Goal: Find contact information: Find contact information

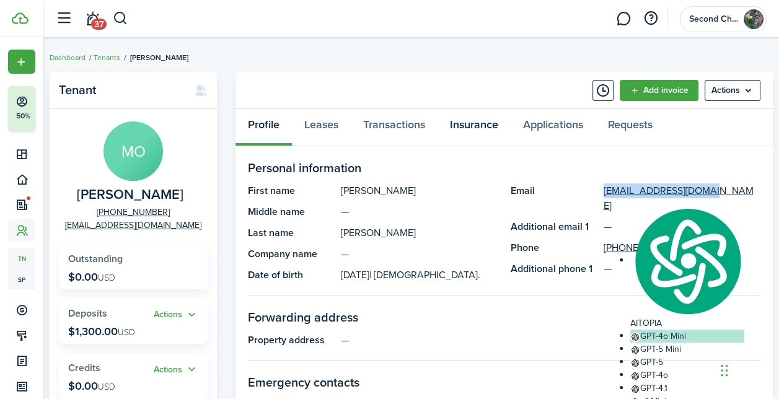
scroll to position [3591, 0]
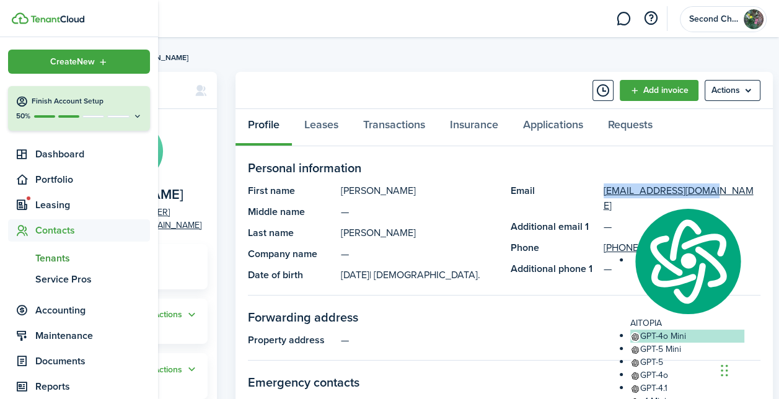
click at [55, 252] on span "Tenants" at bounding box center [92, 258] width 115 height 15
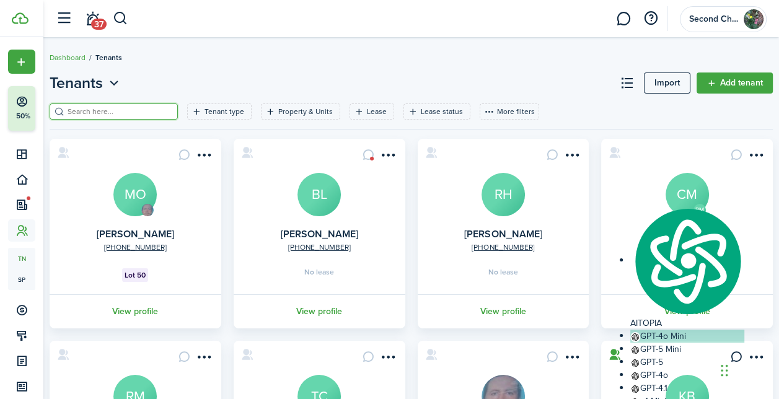
click at [142, 106] on input "search" at bounding box center [118, 112] width 109 height 12
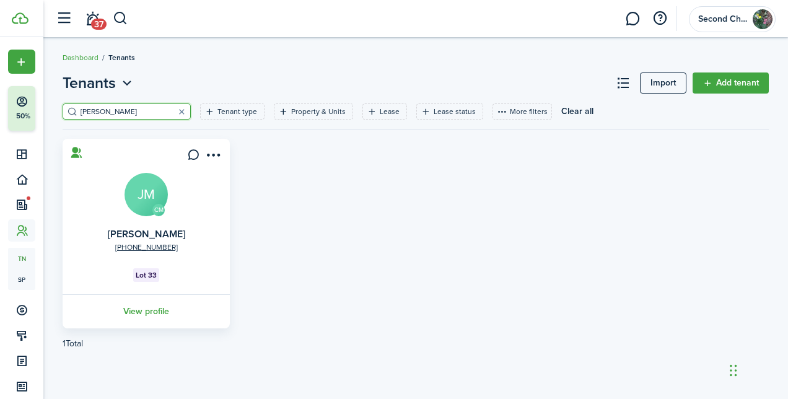
type input "[PERSON_NAME]"
click at [150, 212] on avatar-text "JM" at bounding box center [146, 194] width 43 height 43
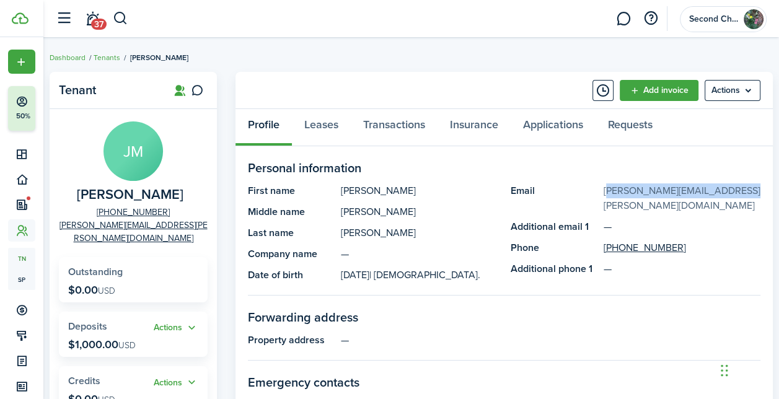
drag, startPoint x: 738, startPoint y: 190, endPoint x: 603, endPoint y: 197, distance: 135.8
click at [603, 197] on panel-main-description "[PERSON_NAME][EMAIL_ADDRESS][PERSON_NAME][DOMAIN_NAME]" at bounding box center [681, 198] width 157 height 30
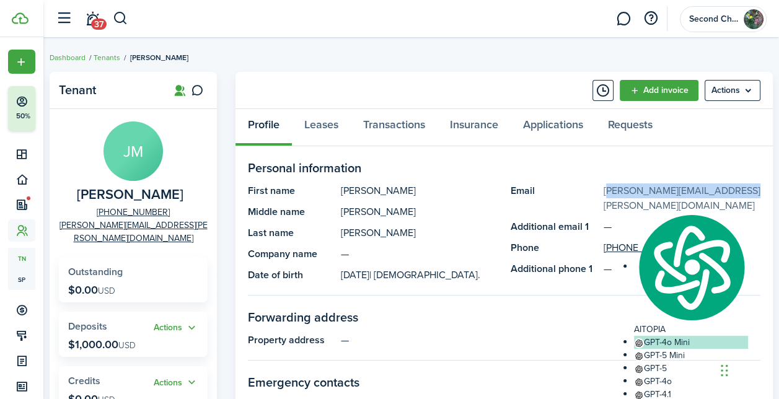
copy link "[PERSON_NAME][EMAIL_ADDRESS][PERSON_NAME][DOMAIN_NAME]"
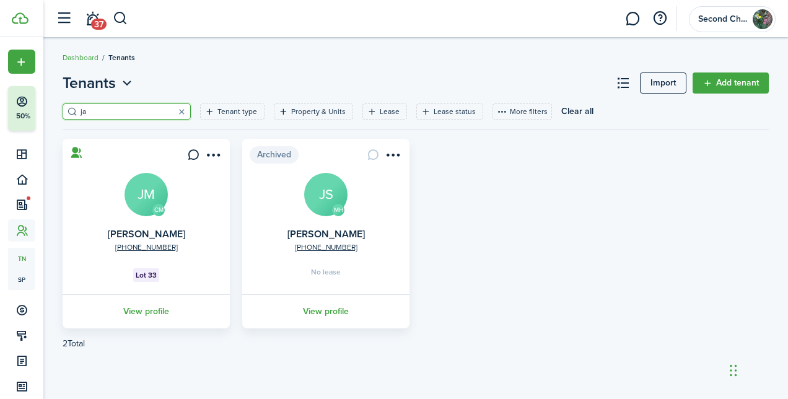
type input "j"
type input "Courtne"
click at [148, 193] on avatar-text "CM" at bounding box center [146, 194] width 43 height 43
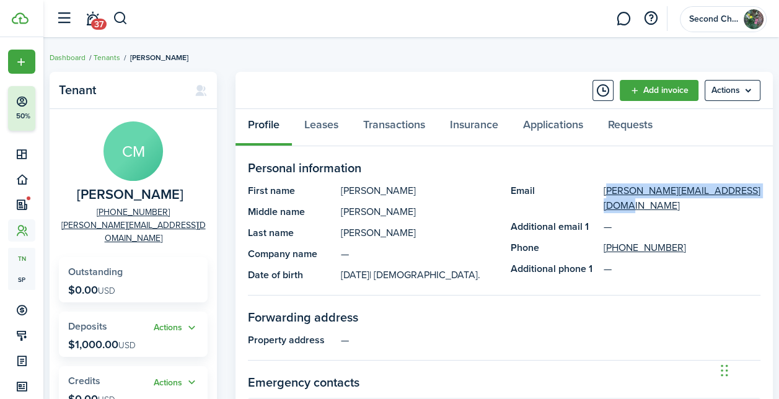
drag, startPoint x: 743, startPoint y: 191, endPoint x: 601, endPoint y: 196, distance: 141.3
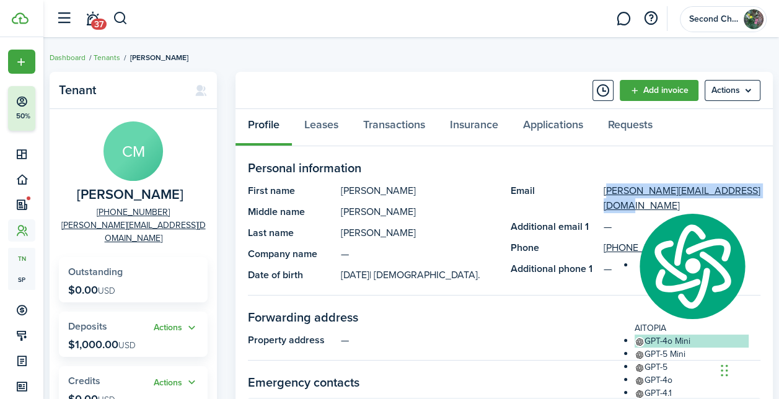
copy link "[PERSON_NAME][EMAIL_ADDRESS][DOMAIN_NAME]"
click at [456, 200] on panel-main-list "First name [PERSON_NAME] name [PERSON_NAME] Last name [PERSON_NAME] Company nam…" at bounding box center [373, 232] width 250 height 99
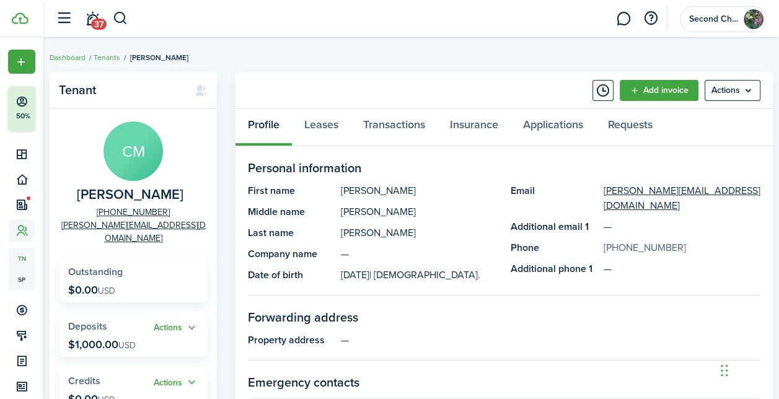
drag, startPoint x: 661, startPoint y: 229, endPoint x: 608, endPoint y: 229, distance: 53.3
click at [608, 240] on panel-main-description "[PHONE_NUMBER]" at bounding box center [681, 247] width 157 height 15
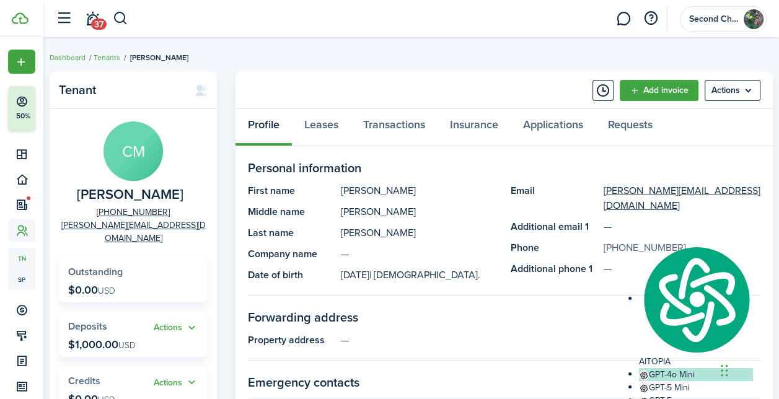
copy link "[PHONE_NUMBER]"
click at [318, 123] on link "Leases" at bounding box center [321, 127] width 59 height 37
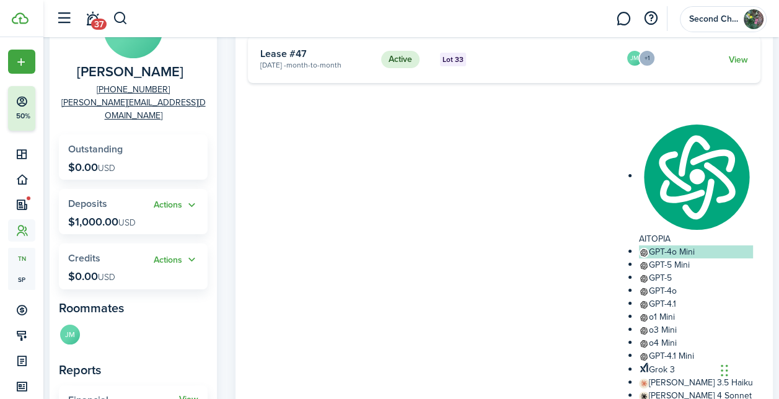
scroll to position [124, 0]
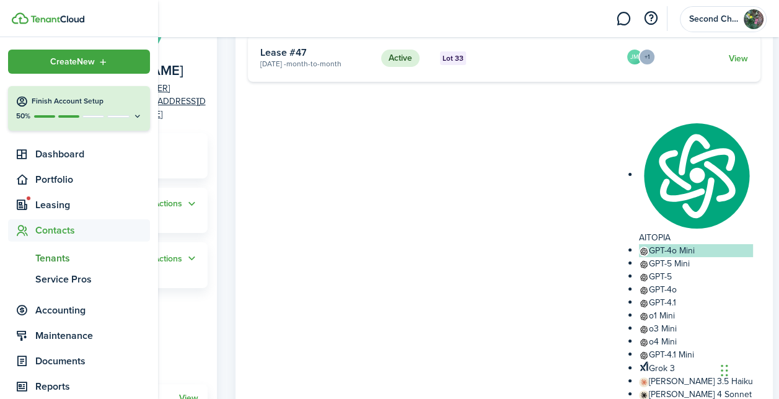
click at [57, 227] on span "Contacts" at bounding box center [92, 230] width 115 height 15
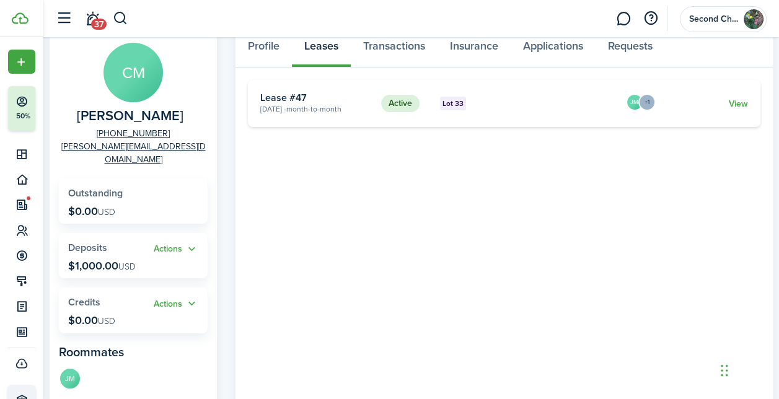
scroll to position [0, 0]
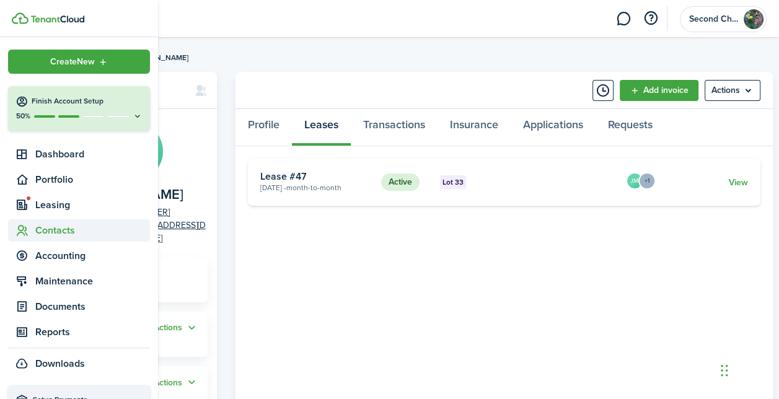
click at [49, 230] on span "Contacts" at bounding box center [92, 230] width 115 height 15
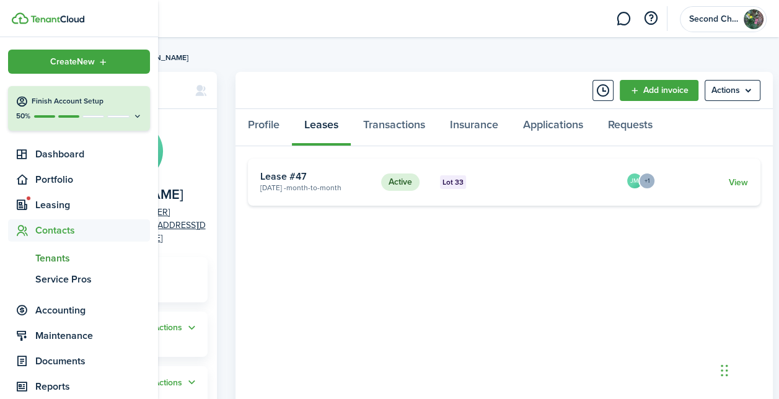
click at [53, 251] on span "Tenants" at bounding box center [92, 258] width 115 height 15
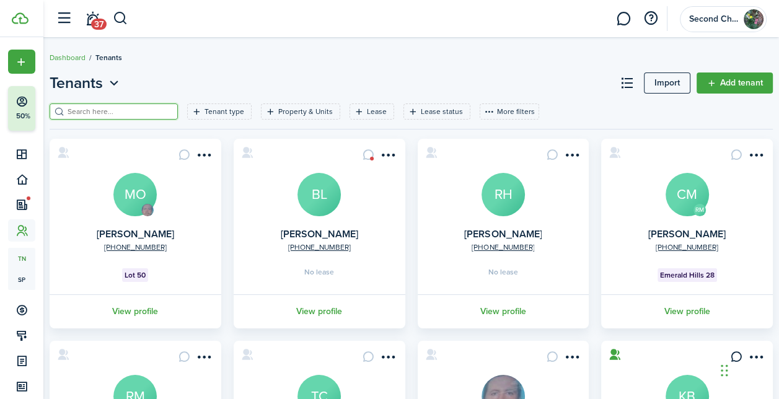
click at [121, 111] on input "search" at bounding box center [118, 112] width 109 height 12
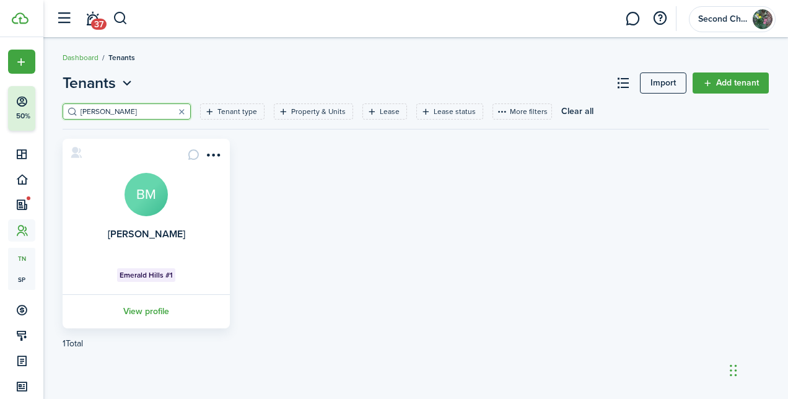
type input "[PERSON_NAME]"
click at [157, 212] on avatar-text "BM" at bounding box center [146, 194] width 43 height 43
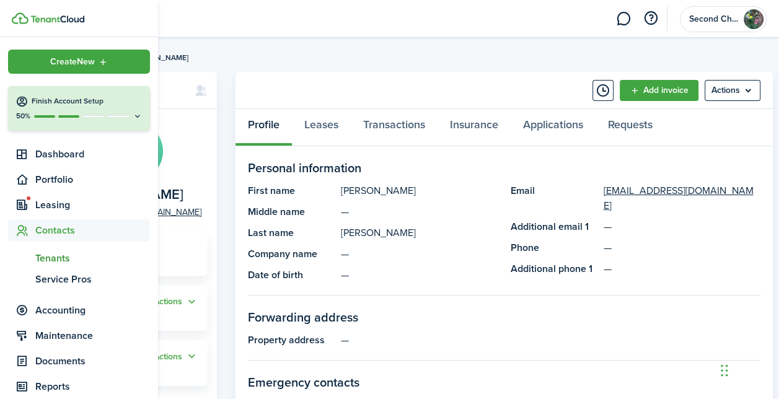
click at [54, 259] on span "Tenants" at bounding box center [92, 258] width 115 height 15
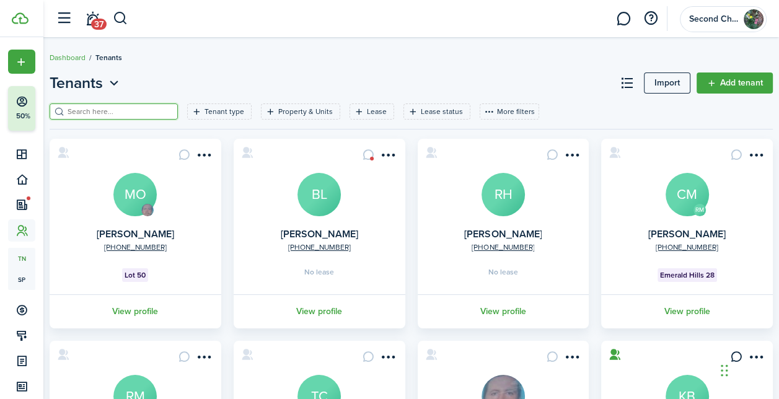
click at [155, 114] on input "search" at bounding box center [118, 112] width 109 height 12
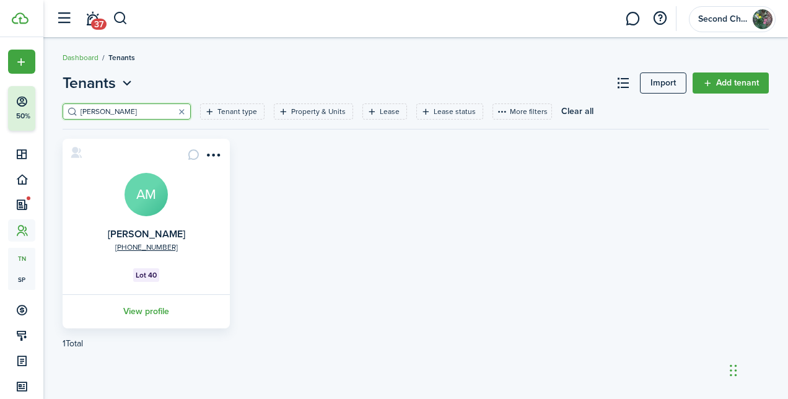
type input "[PERSON_NAME]"
click at [158, 199] on avatar-text "AM" at bounding box center [146, 194] width 43 height 43
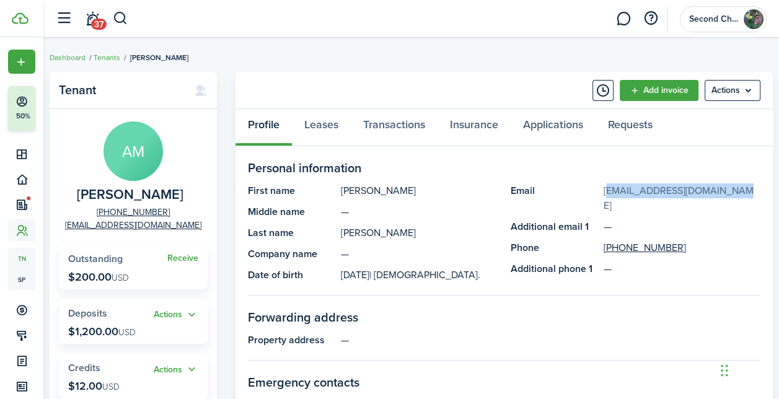
drag, startPoint x: 731, startPoint y: 190, endPoint x: 603, endPoint y: 194, distance: 127.7
click at [603, 194] on panel-main-description "[EMAIL_ADDRESS][DOMAIN_NAME]" at bounding box center [681, 198] width 157 height 30
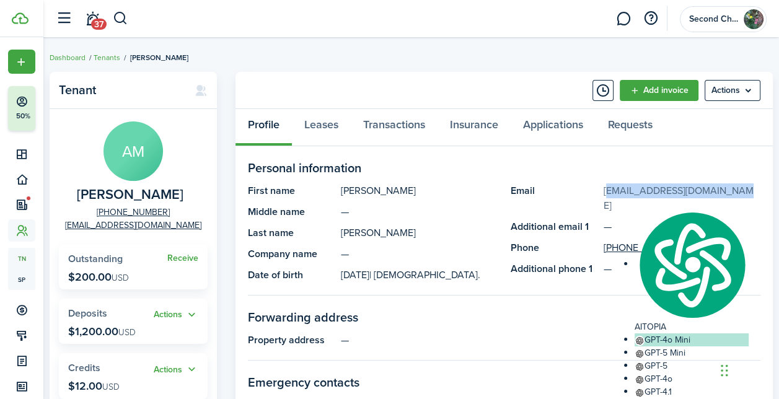
copy link "[EMAIL_ADDRESS][DOMAIN_NAME]"
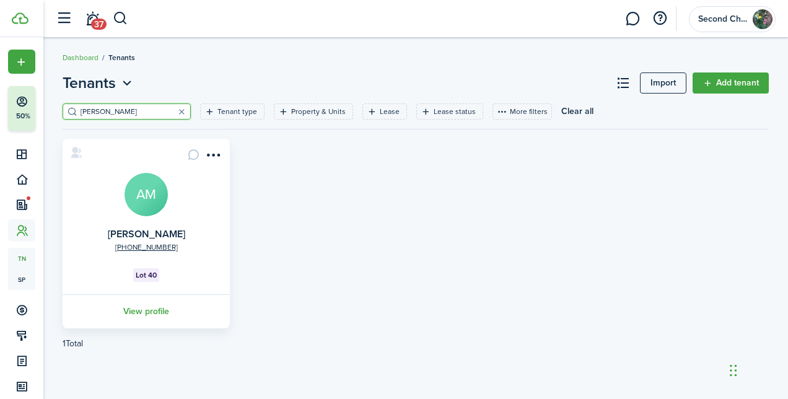
click at [118, 108] on input "[PERSON_NAME]" at bounding box center [131, 112] width 109 height 12
drag, startPoint x: 117, startPoint y: 108, endPoint x: 71, endPoint y: 112, distance: 46.0
click at [71, 112] on filter-search "[PERSON_NAME]" at bounding box center [127, 111] width 128 height 16
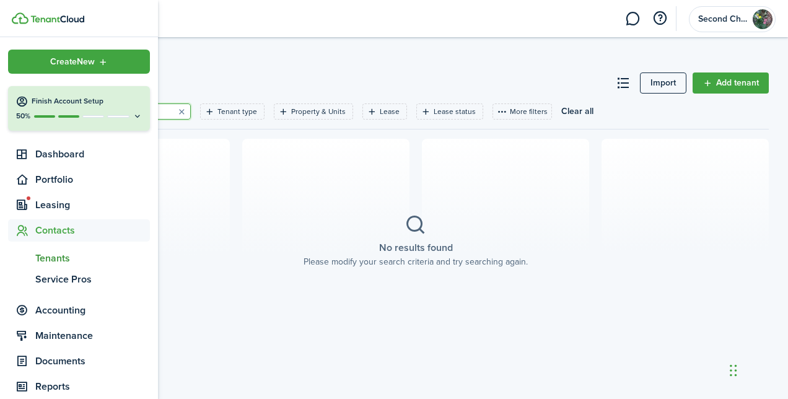
type input "[PERSON_NAME]"
click at [73, 260] on span "Tenants" at bounding box center [92, 258] width 115 height 15
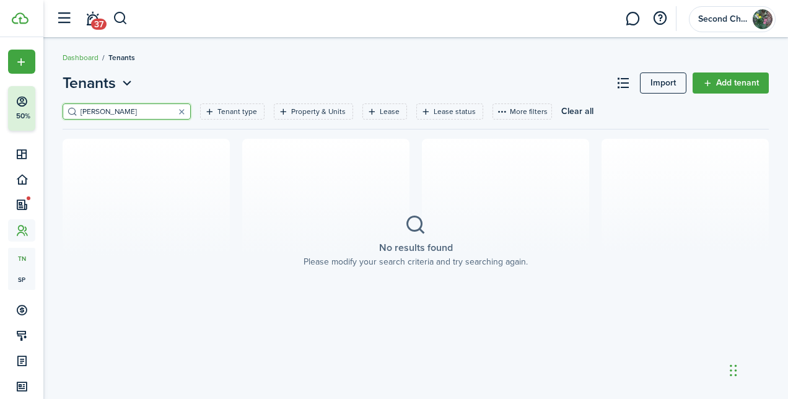
click at [173, 108] on button "button" at bounding box center [181, 111] width 17 height 17
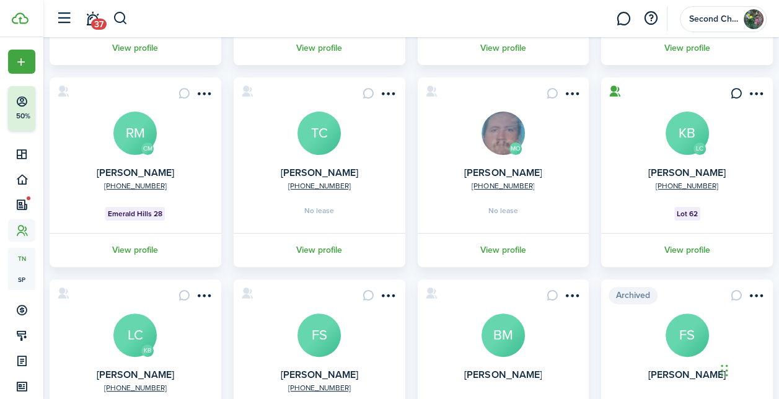
scroll to position [39, 0]
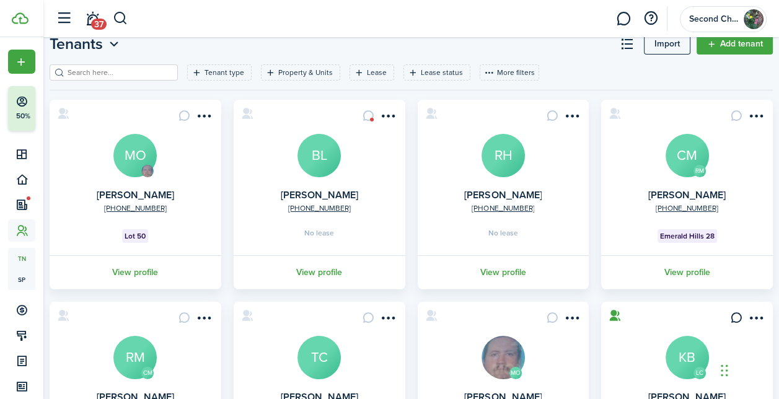
click at [118, 70] on input "search" at bounding box center [118, 73] width 109 height 12
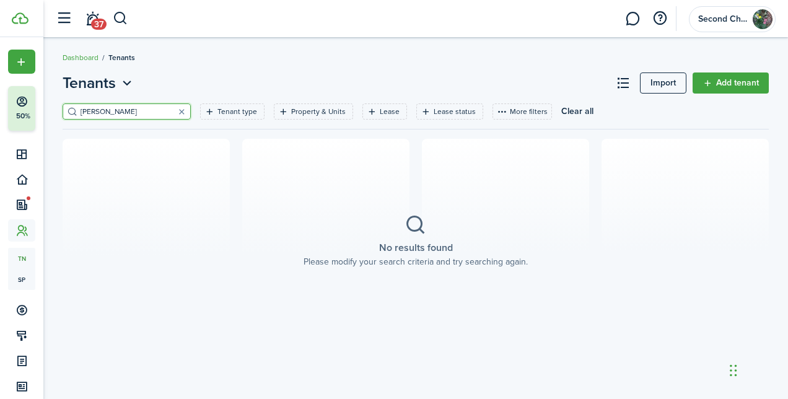
type input "[PERSON_NAME]"
click at [173, 113] on button "button" at bounding box center [181, 111] width 17 height 17
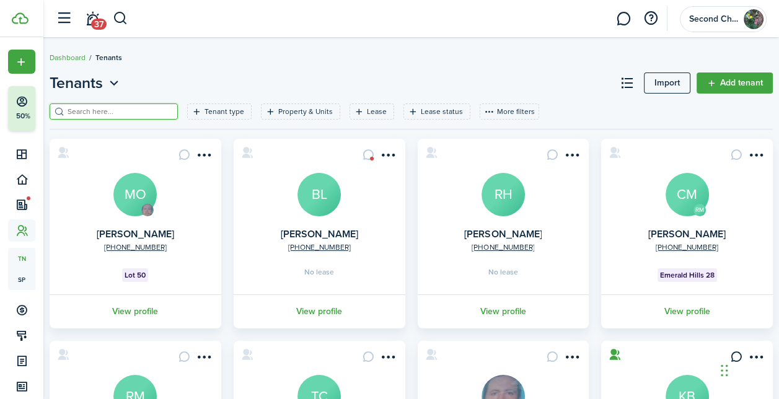
click at [98, 106] on input "search" at bounding box center [118, 112] width 109 height 12
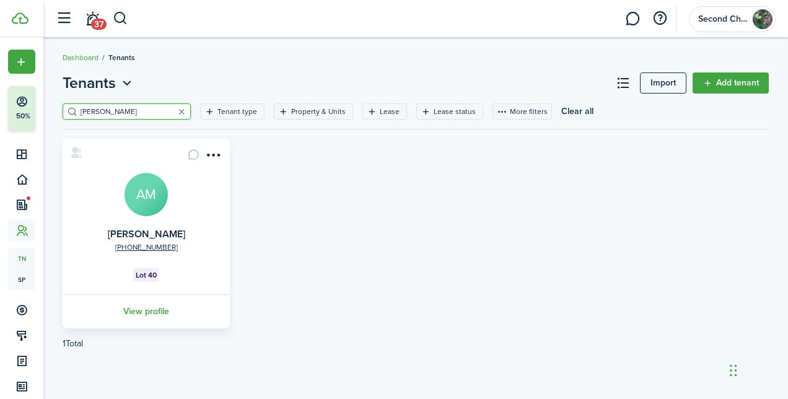
type input "[PERSON_NAME]"
click at [140, 203] on avatar-text "AM" at bounding box center [146, 194] width 43 height 43
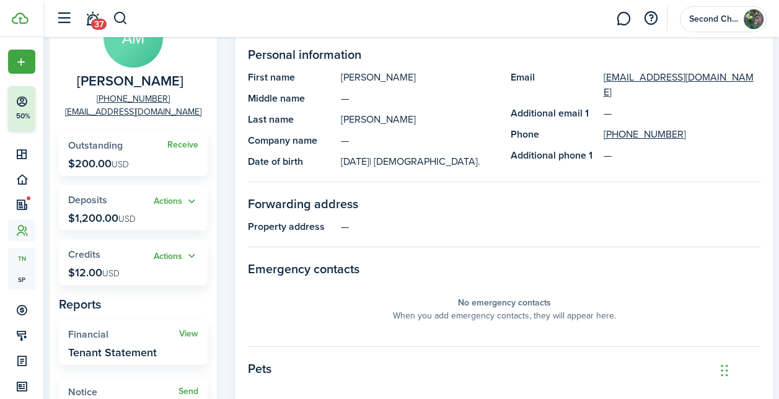
scroll to position [124, 0]
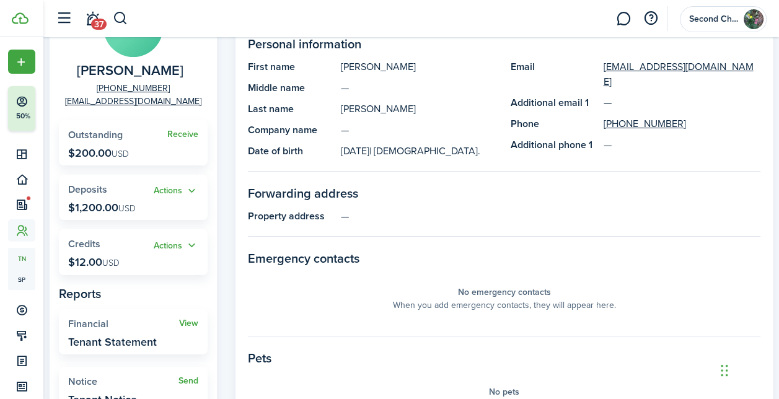
click at [196, 131] on link "Receive" at bounding box center [182, 134] width 31 height 10
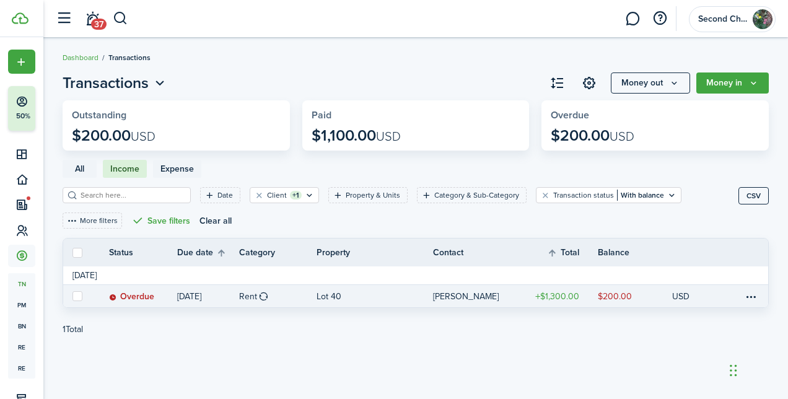
click at [522, 294] on link "[PERSON_NAME]" at bounding box center [478, 296] width 90 height 22
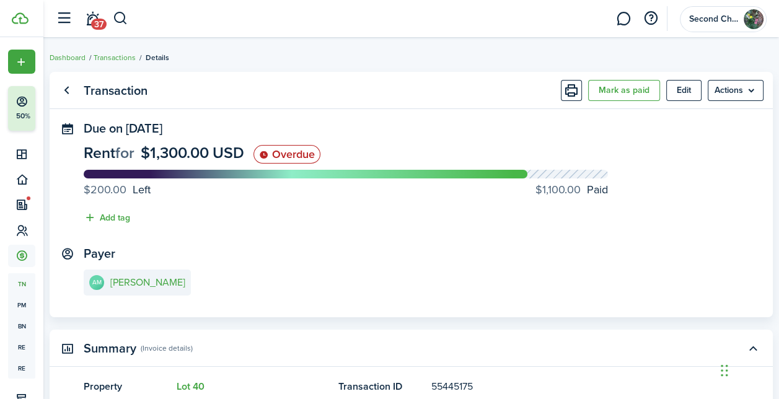
click at [634, 93] on button "Mark as paid" at bounding box center [624, 90] width 72 height 21
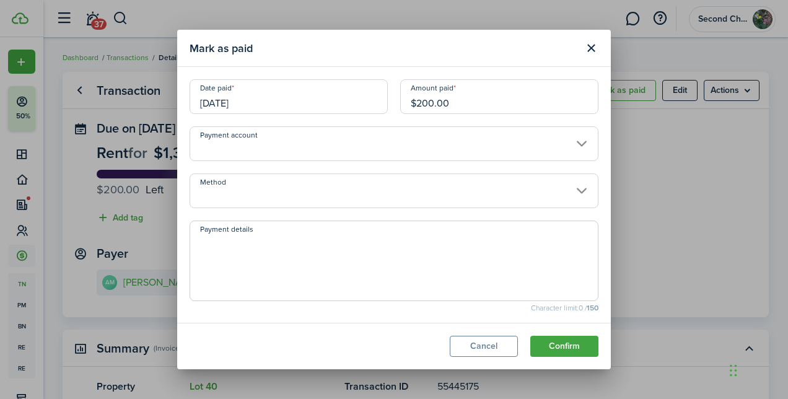
click at [291, 103] on input "[DATE]" at bounding box center [289, 96] width 198 height 35
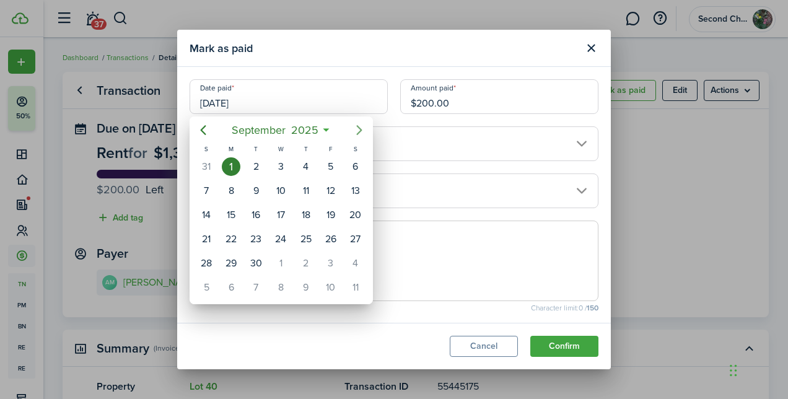
click at [360, 129] on icon "Next page" at bounding box center [359, 130] width 6 height 10
click at [353, 188] on div "11" at bounding box center [355, 190] width 19 height 19
type input "[DATE]"
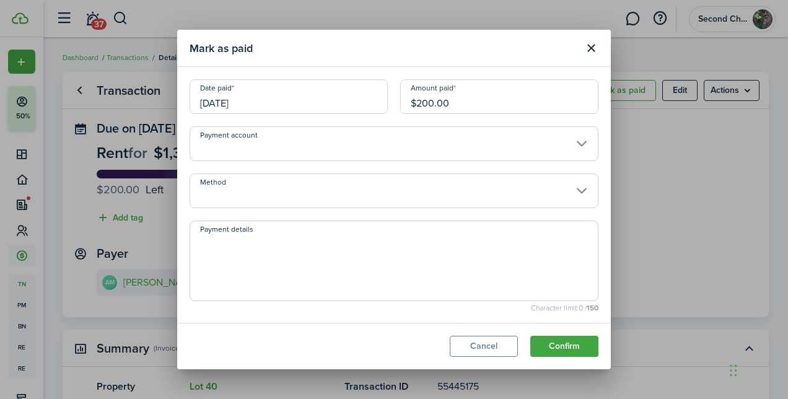
click at [329, 186] on input "Method" at bounding box center [394, 190] width 409 height 35
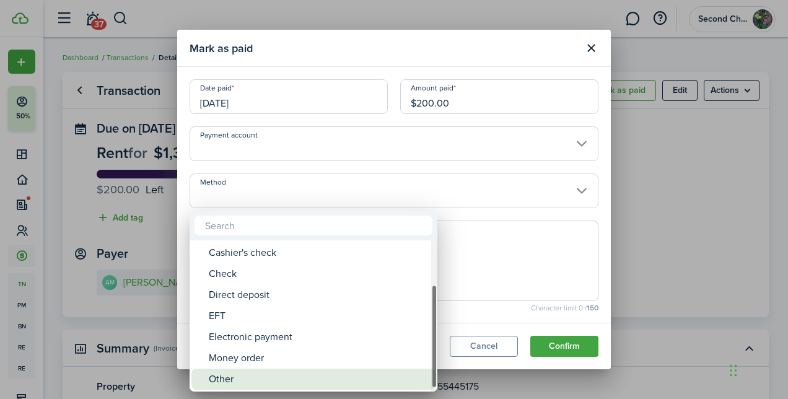
click at [266, 381] on div "Other" at bounding box center [318, 379] width 219 height 21
type input "Other"
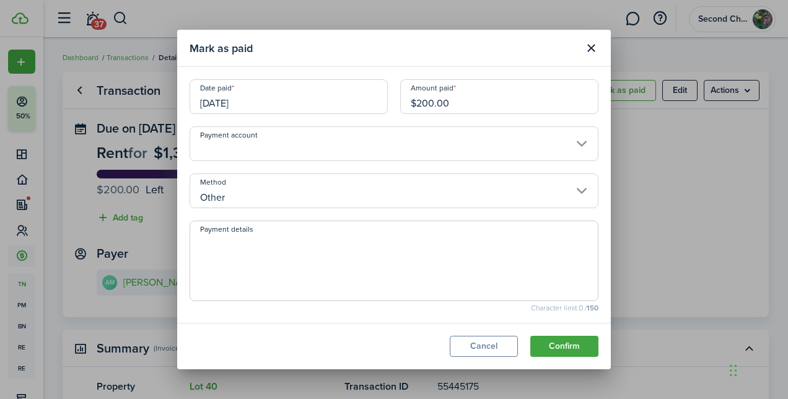
click at [255, 255] on textarea "Payment details" at bounding box center [394, 264] width 408 height 59
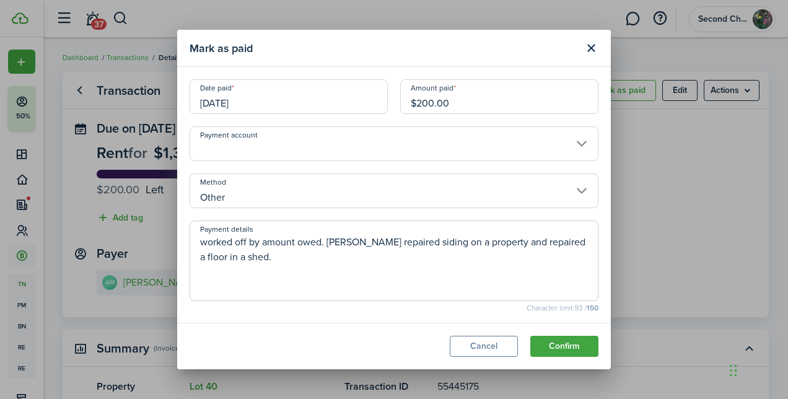
type textarea "worked off by amount owed. [PERSON_NAME] repaired siding on a property and repa…"
click at [559, 338] on button "Confirm" at bounding box center [564, 346] width 68 height 21
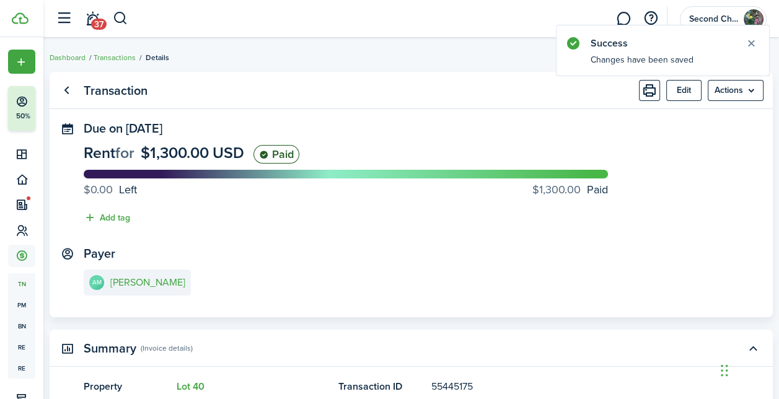
click at [76, 84] on link "Go back" at bounding box center [66, 90] width 21 height 21
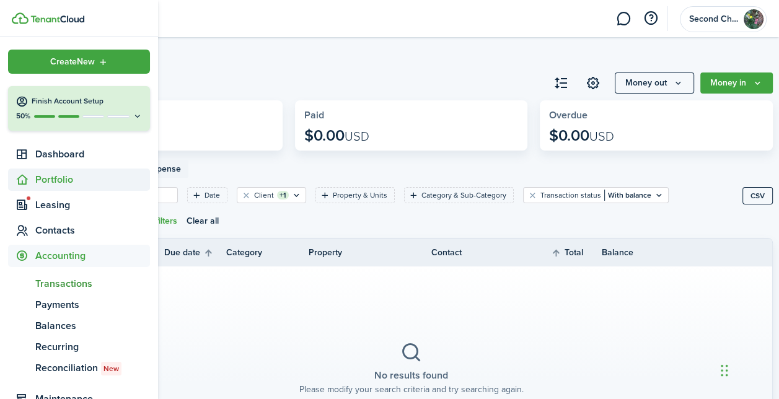
click at [47, 185] on span "Portfolio" at bounding box center [92, 179] width 115 height 15
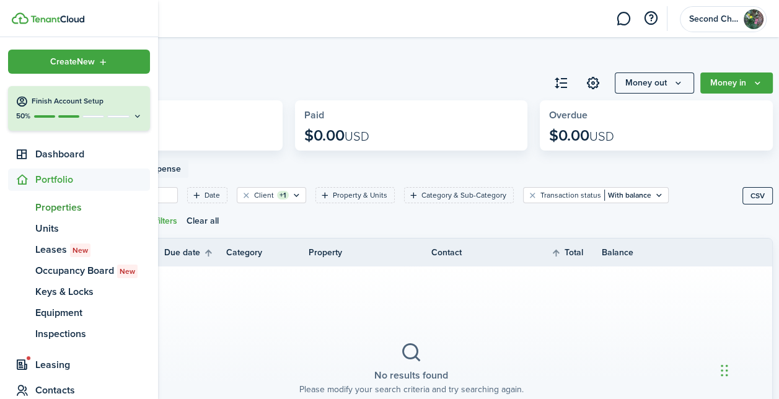
click at [64, 203] on span "Properties" at bounding box center [92, 207] width 115 height 15
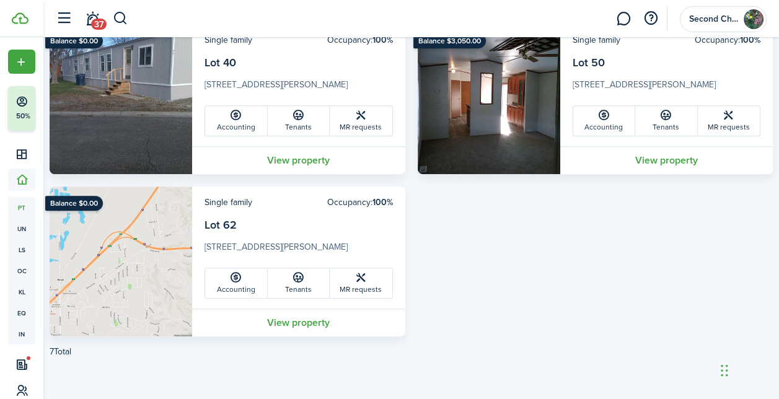
scroll to position [441, 0]
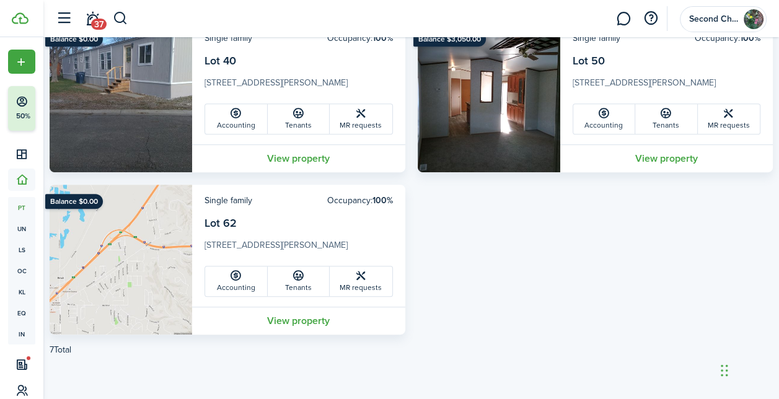
click at [177, 234] on img at bounding box center [121, 260] width 142 height 150
click at [252, 204] on card-header-left "Single family" at bounding box center [228, 200] width 48 height 13
click at [278, 240] on card-description "[STREET_ADDRESS][PERSON_NAME]" at bounding box center [298, 248] width 188 height 20
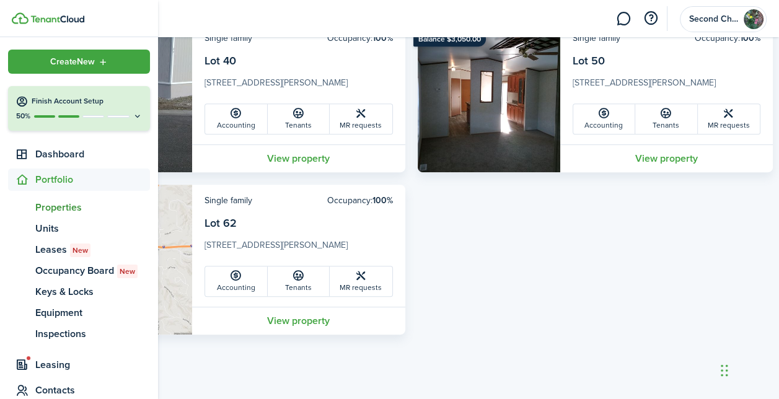
click at [64, 208] on span "Properties" at bounding box center [92, 207] width 115 height 15
click at [74, 151] on span "Dashboard" at bounding box center [92, 154] width 115 height 15
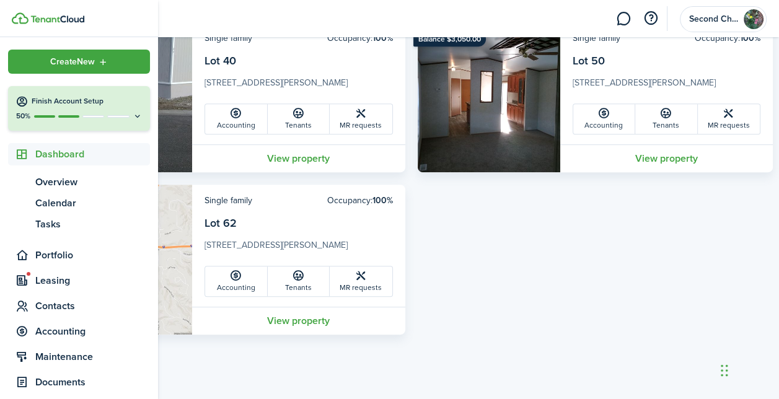
click at [74, 146] on span "Dashboard" at bounding box center [79, 154] width 142 height 22
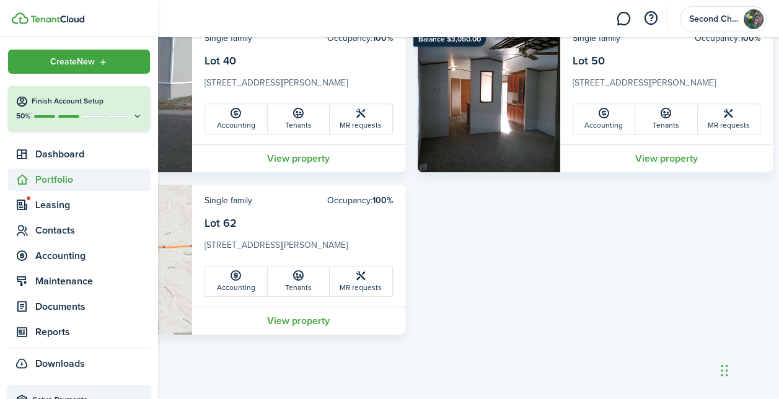
click at [38, 182] on span "Portfolio" at bounding box center [92, 179] width 115 height 15
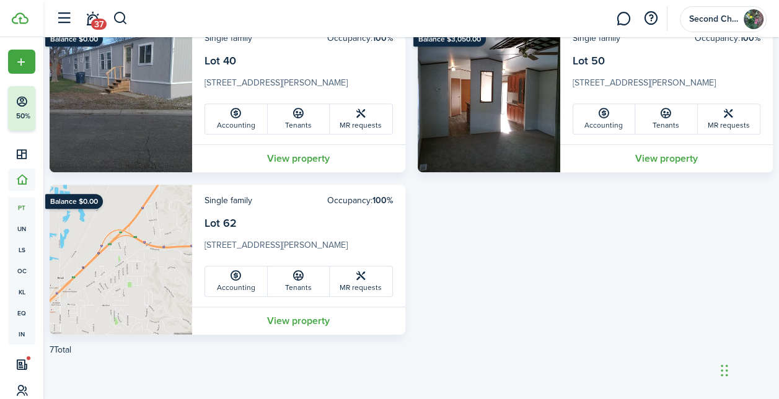
click at [347, 208] on card-additional-info "Single family Occupancy: 100% Lot 62 [STREET_ADDRESS][PERSON_NAME] Accounting T…" at bounding box center [298, 246] width 213 height 122
click at [97, 193] on img at bounding box center [121, 260] width 142 height 150
click at [310, 313] on link "View property" at bounding box center [298, 321] width 213 height 28
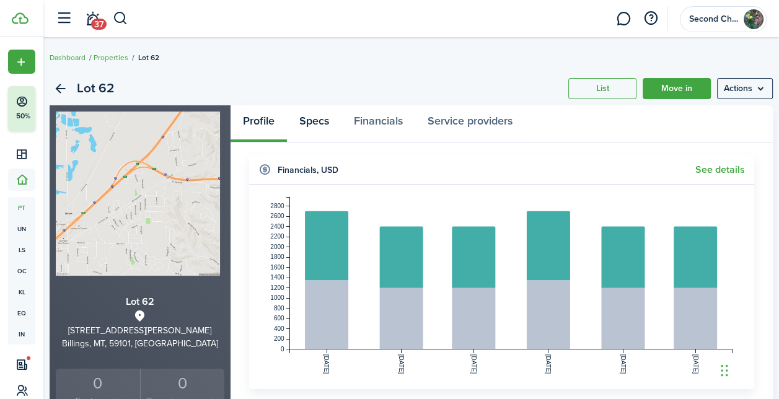
click at [323, 129] on link "Specs" at bounding box center [314, 123] width 55 height 37
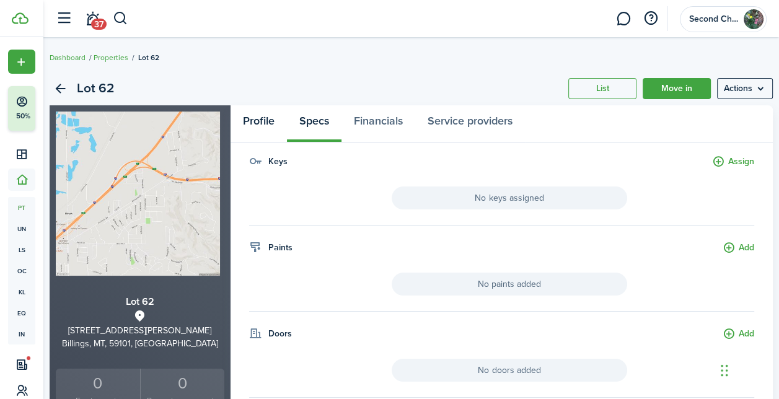
click at [263, 120] on link "Profile" at bounding box center [258, 123] width 56 height 37
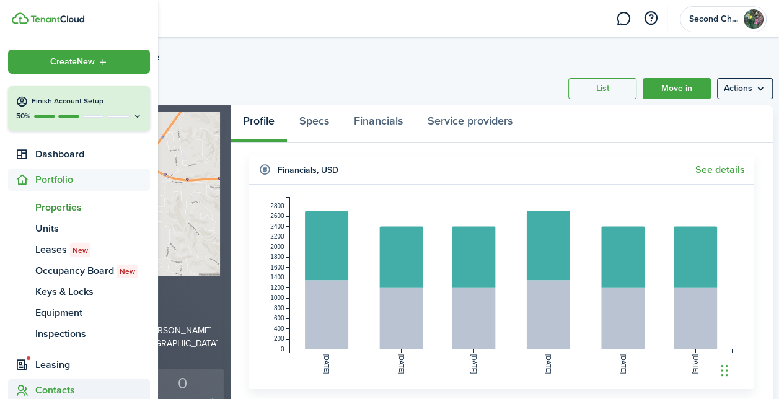
click at [52, 382] on span "Contacts" at bounding box center [79, 390] width 142 height 22
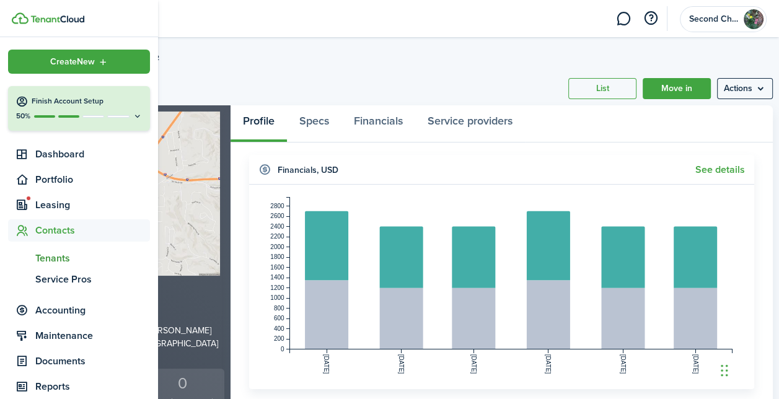
click at [62, 256] on span "Tenants" at bounding box center [92, 258] width 115 height 15
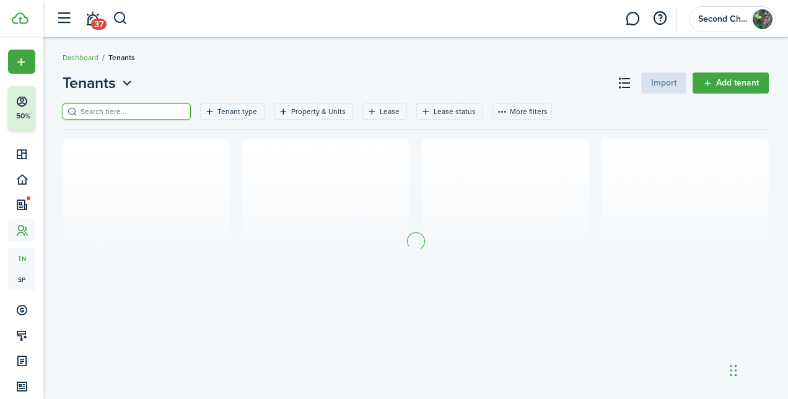
click at [152, 109] on input "search" at bounding box center [131, 112] width 109 height 12
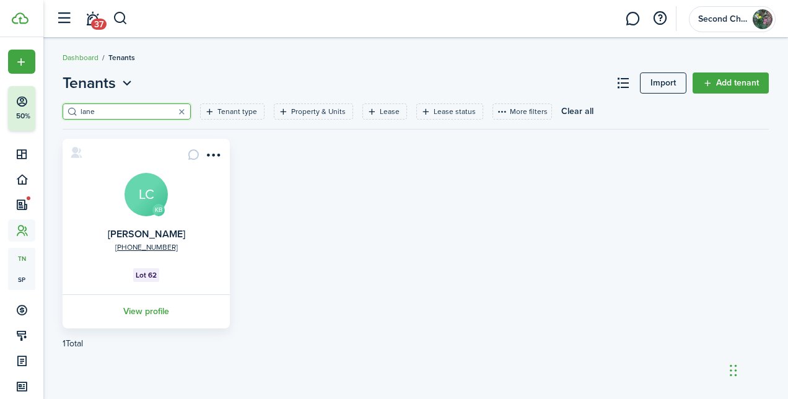
type input "lane"
click at [144, 180] on avatar-text "LC" at bounding box center [146, 194] width 43 height 43
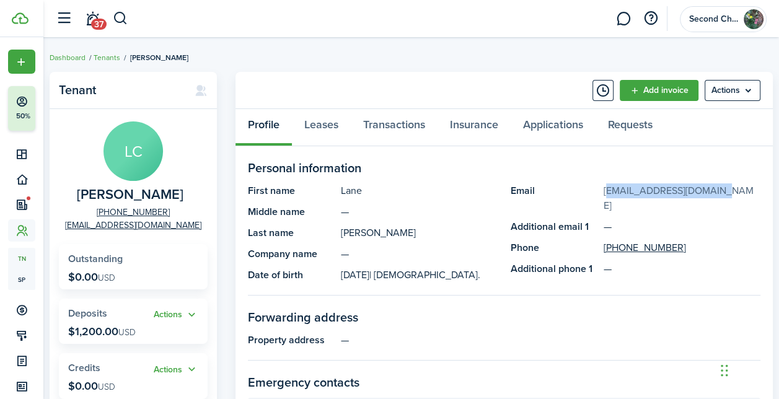
drag, startPoint x: 727, startPoint y: 186, endPoint x: 603, endPoint y: 187, distance: 123.3
click at [603, 187] on panel-main-description "[EMAIL_ADDRESS][DOMAIN_NAME]" at bounding box center [681, 198] width 157 height 30
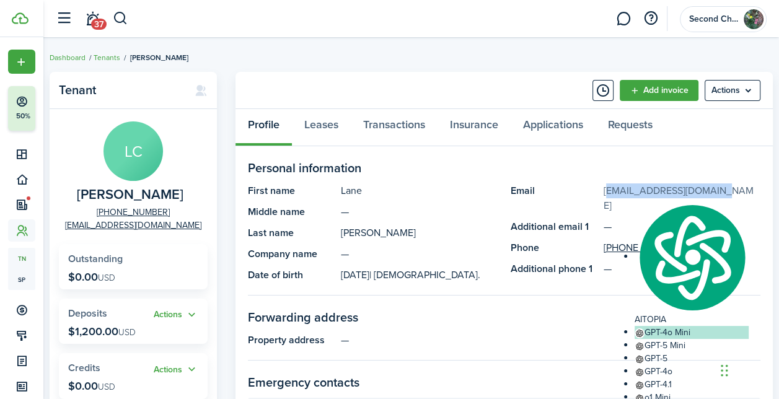
copy link "[EMAIL_ADDRESS][DOMAIN_NAME]"
click at [696, 240] on panel-main-description "[PHONE_NUMBER]" at bounding box center [681, 247] width 157 height 15
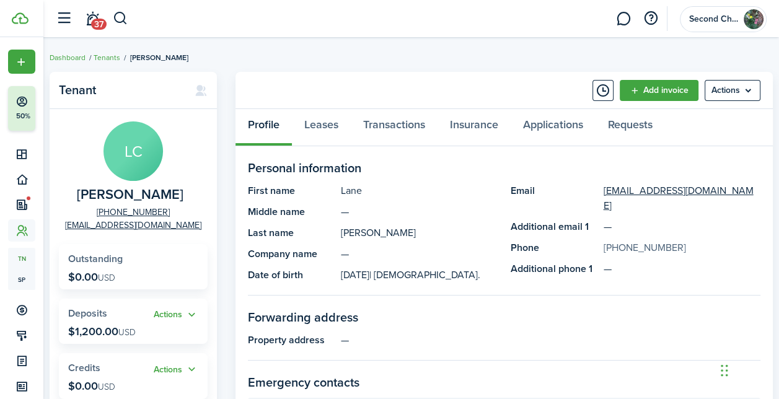
drag, startPoint x: 684, startPoint y: 229, endPoint x: 614, endPoint y: 234, distance: 70.7
click at [614, 240] on panel-main-description "[PHONE_NUMBER]" at bounding box center [681, 247] width 157 height 15
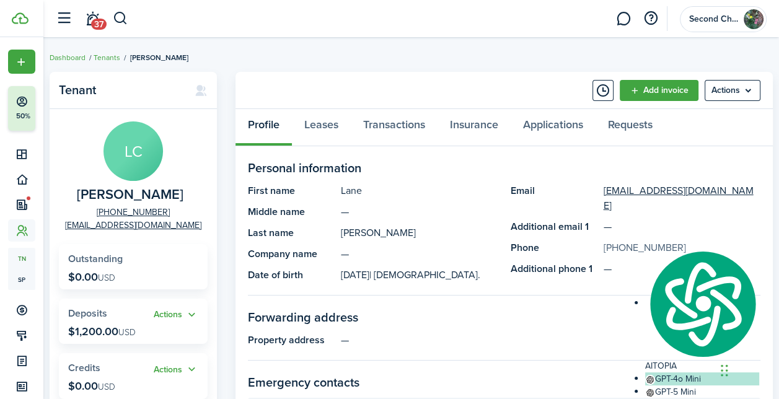
copy link "[PHONE_NUMBER]"
